Goal: Task Accomplishment & Management: Use online tool/utility

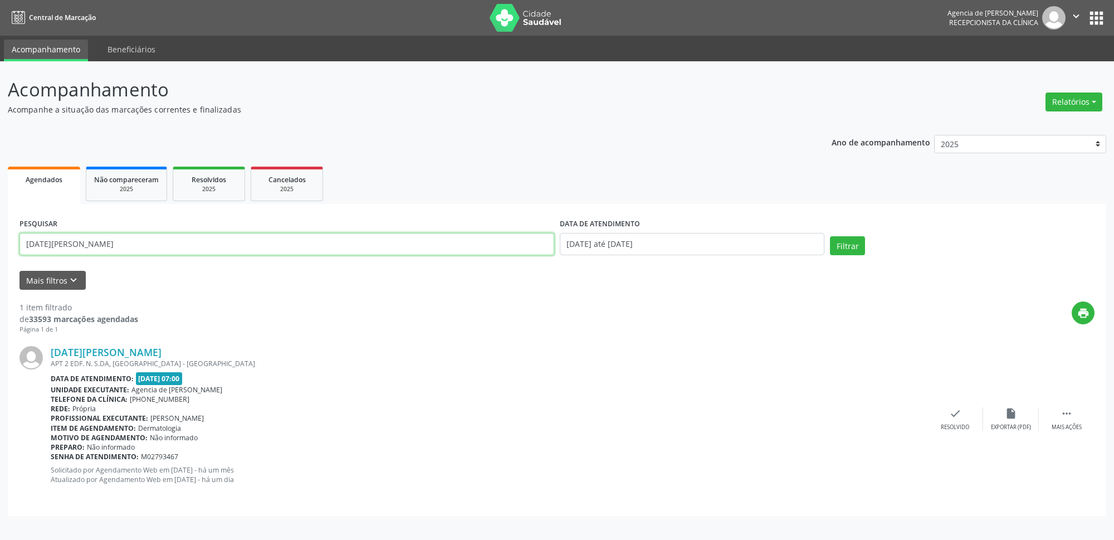
click at [267, 250] on input "[DATE][PERSON_NAME]" at bounding box center [286, 244] width 535 height 22
click at [1089, 94] on button "Relatórios" at bounding box center [1074, 101] width 57 height 19
click at [1020, 124] on link "Agendamentos" at bounding box center [1044, 127] width 120 height 16
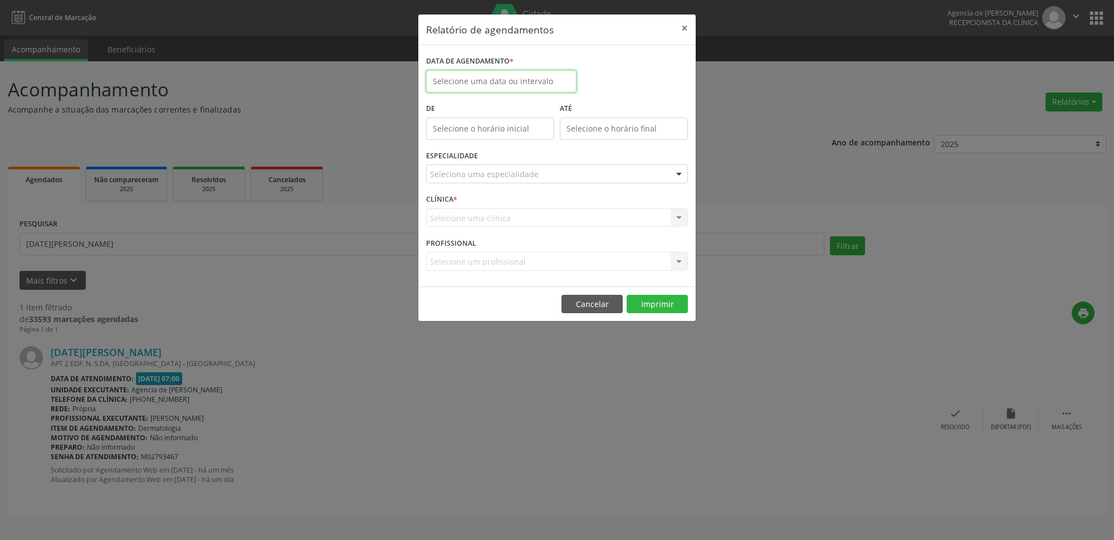
click at [516, 84] on input "text" at bounding box center [501, 81] width 150 height 22
click at [486, 212] on span "19" at bounding box center [488, 207] width 22 height 22
type input "[DATE]"
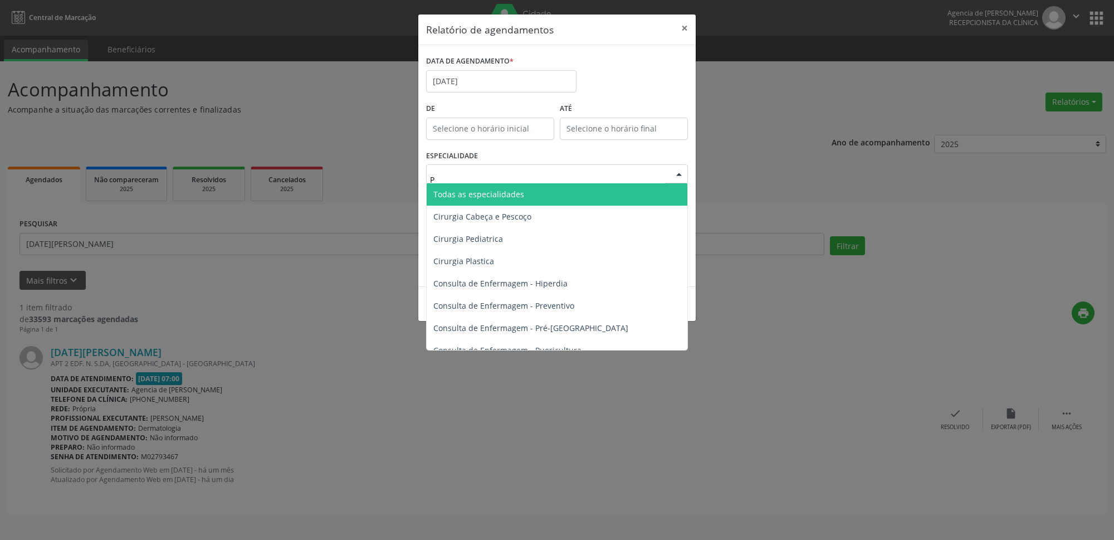
type input "PR"
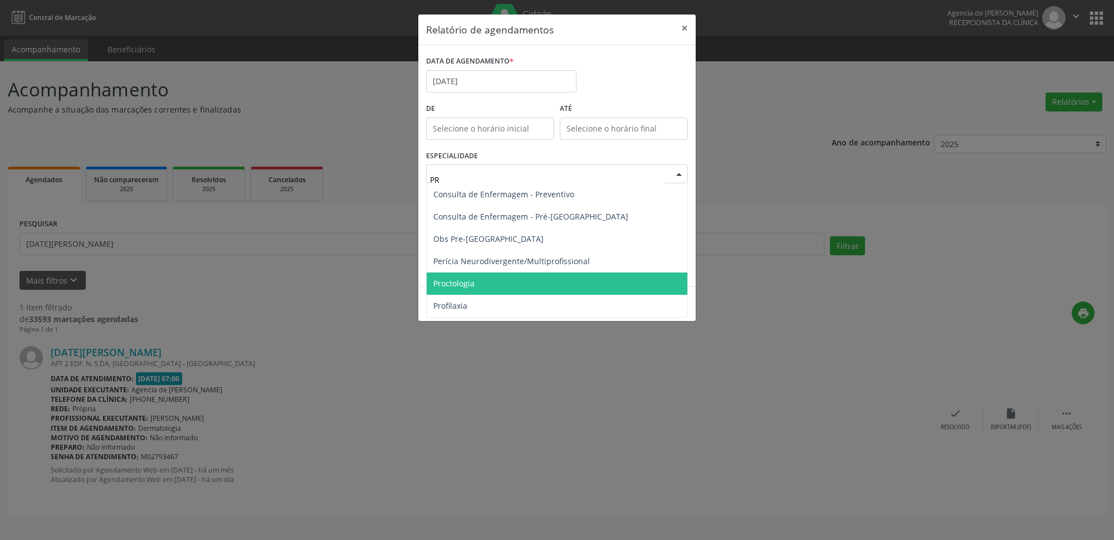
click at [485, 283] on span "Proctologia" at bounding box center [557, 283] width 261 height 22
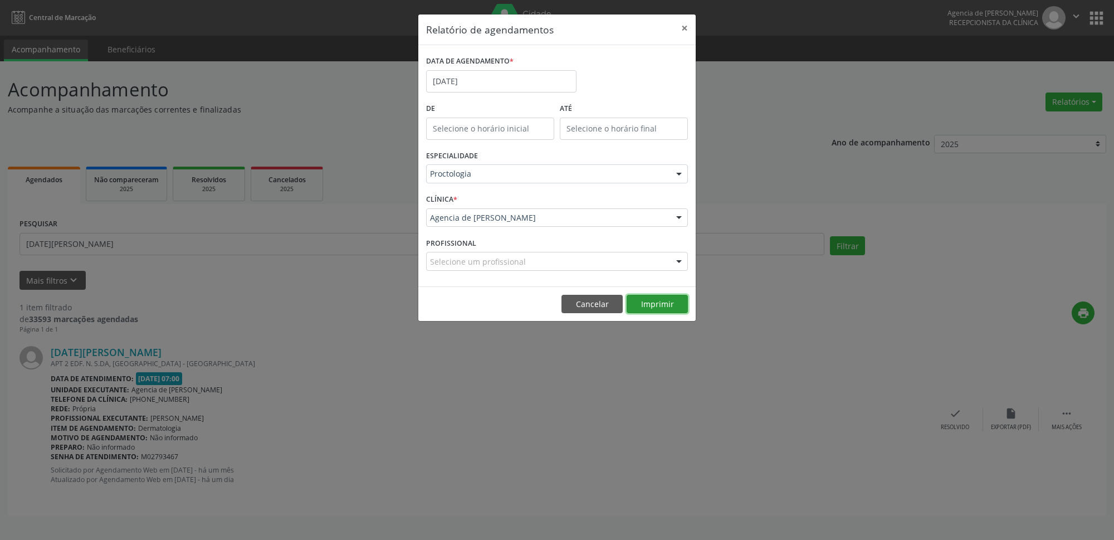
click at [655, 308] on button "Imprimir" at bounding box center [657, 304] width 61 height 19
click at [685, 25] on button "×" at bounding box center [685, 27] width 22 height 27
